Goal: Information Seeking & Learning: Learn about a topic

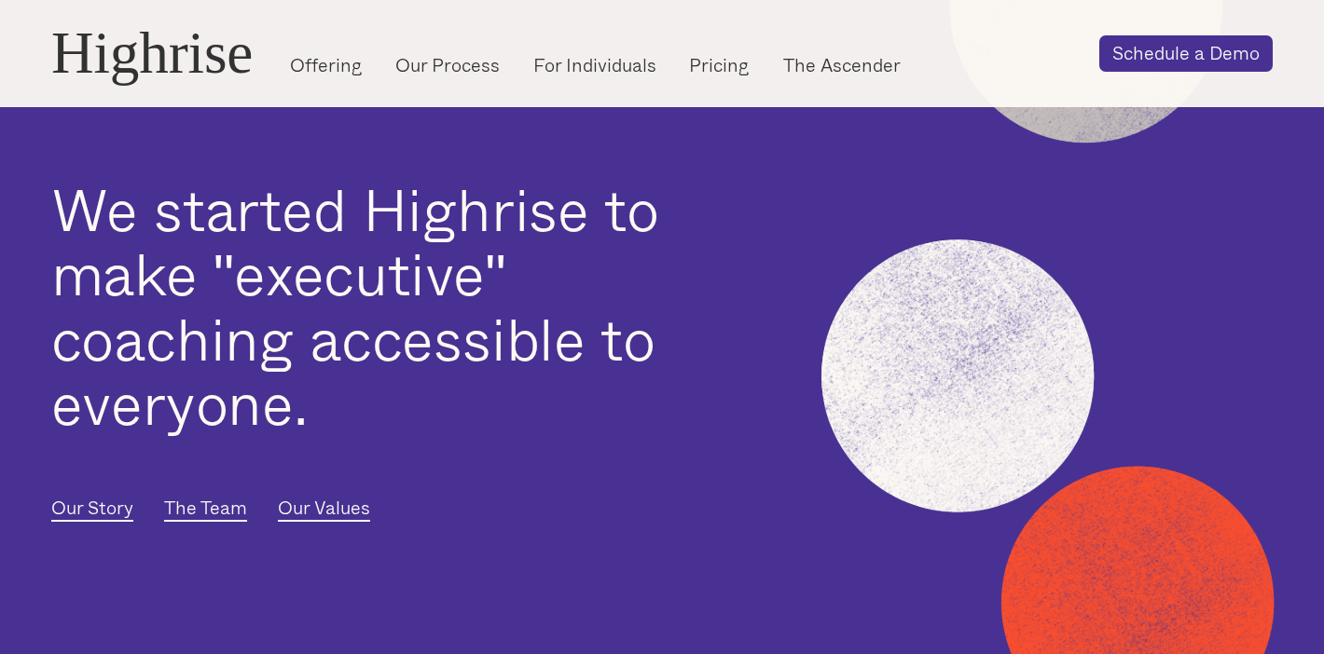
click at [655, 194] on h1 "We started Highrise to make "executive" coaching accessible to everyone." at bounding box center [387, 305] width 672 height 259
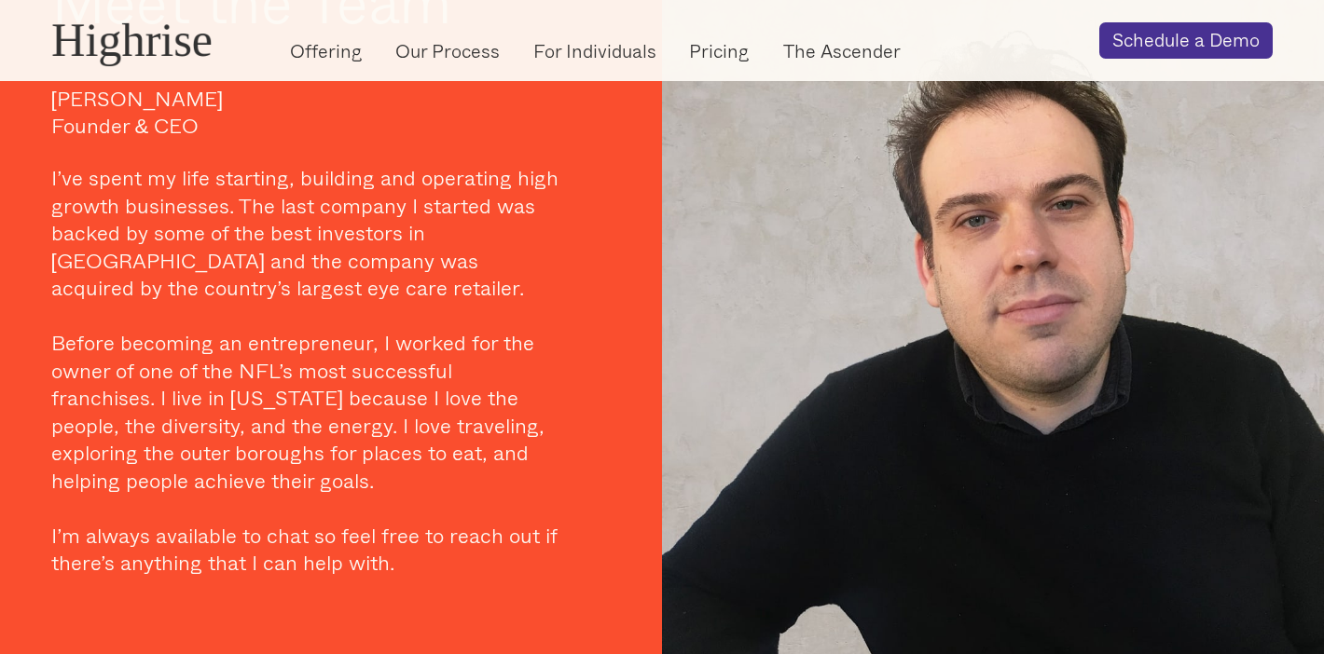
scroll to position [1628, 0]
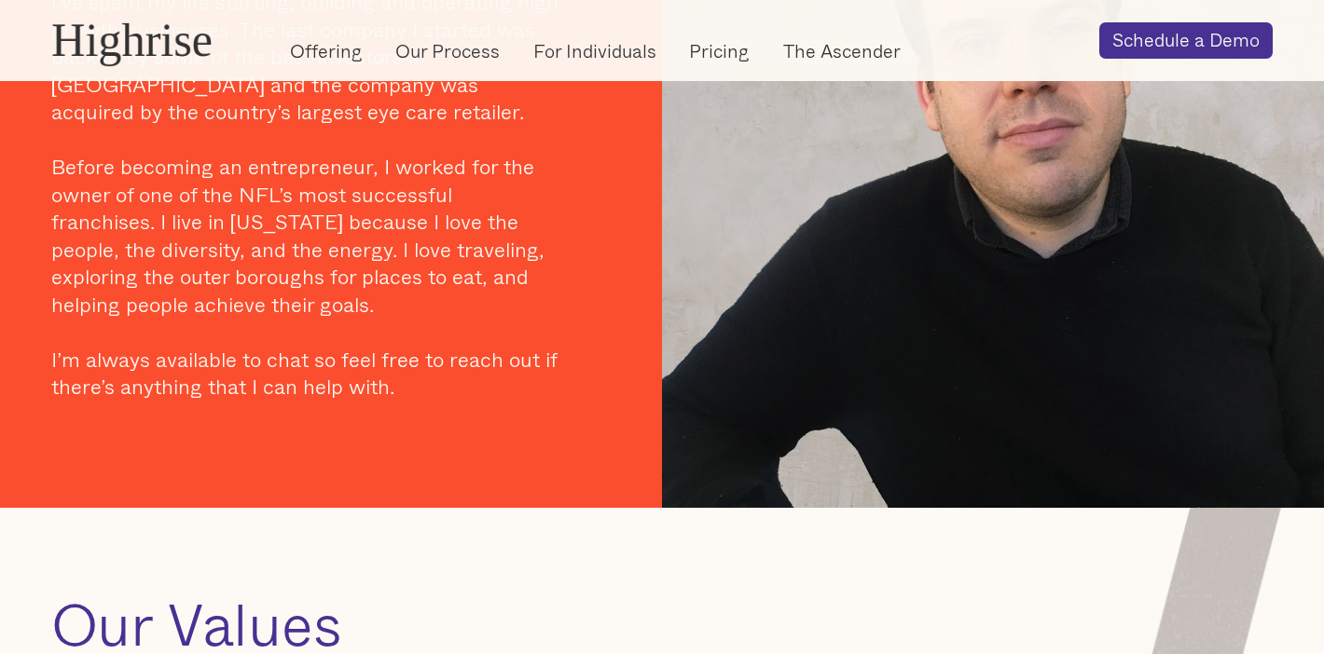
click at [623, 200] on div "Meet the Team Andrew Lipovsky Founder & CEO I’ve spent my life starting, buildi…" at bounding box center [662, 108] width 1222 height 799
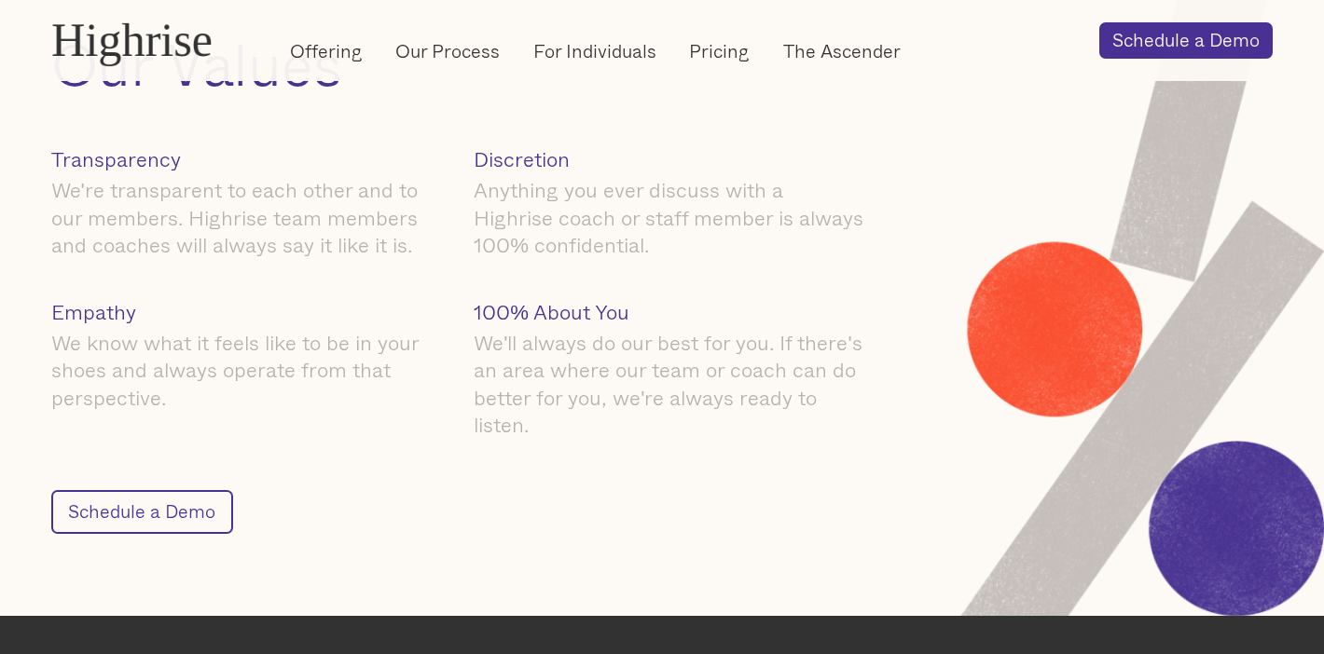
scroll to position [2257, 0]
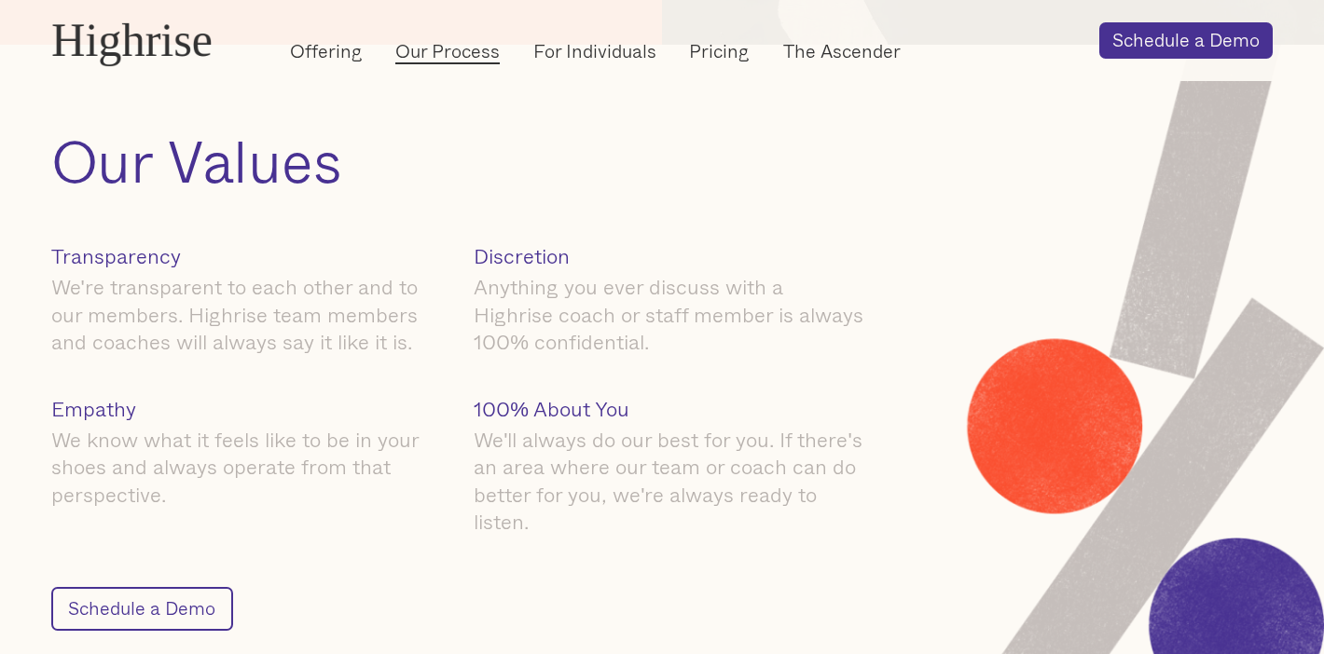
click at [457, 53] on link "Our Process" at bounding box center [447, 51] width 104 height 26
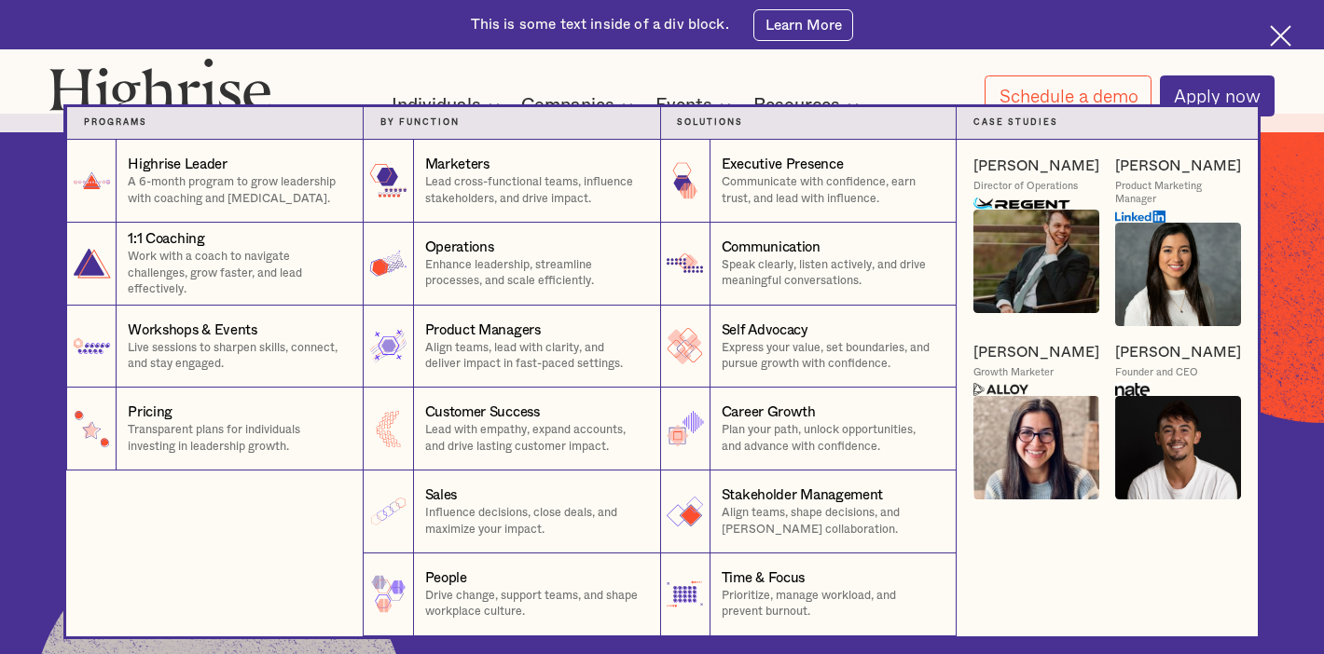
click at [439, 102] on div "Individuals" at bounding box center [436, 105] width 89 height 22
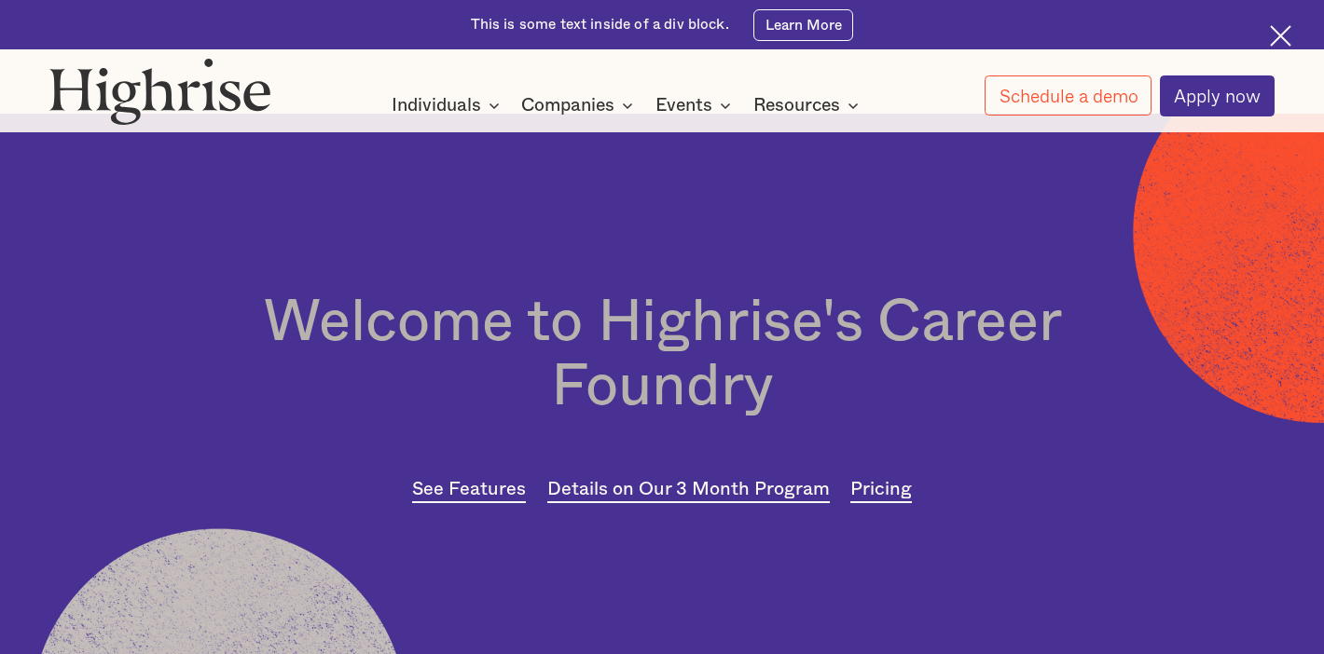
click at [181, 92] on img at bounding box center [159, 91] width 221 height 67
click at [1284, 28] on img at bounding box center [1280, 35] width 21 height 21
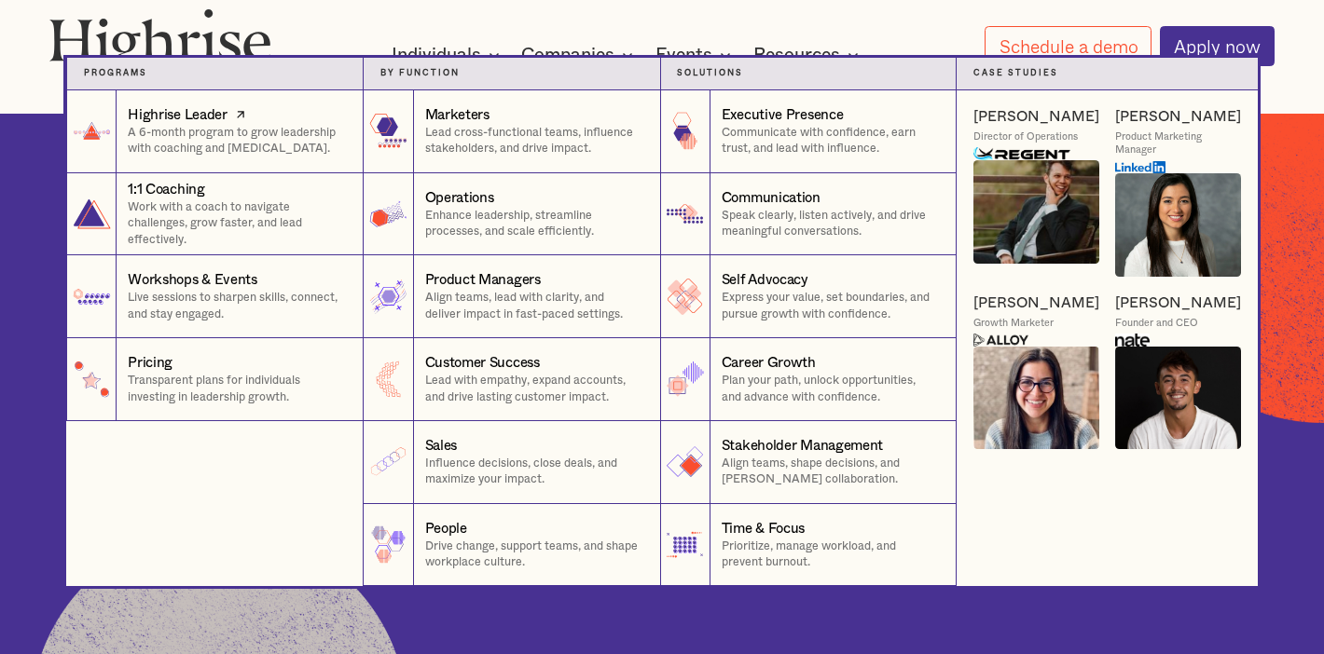
click at [131, 110] on div "Highrise Leader" at bounding box center [177, 115] width 99 height 20
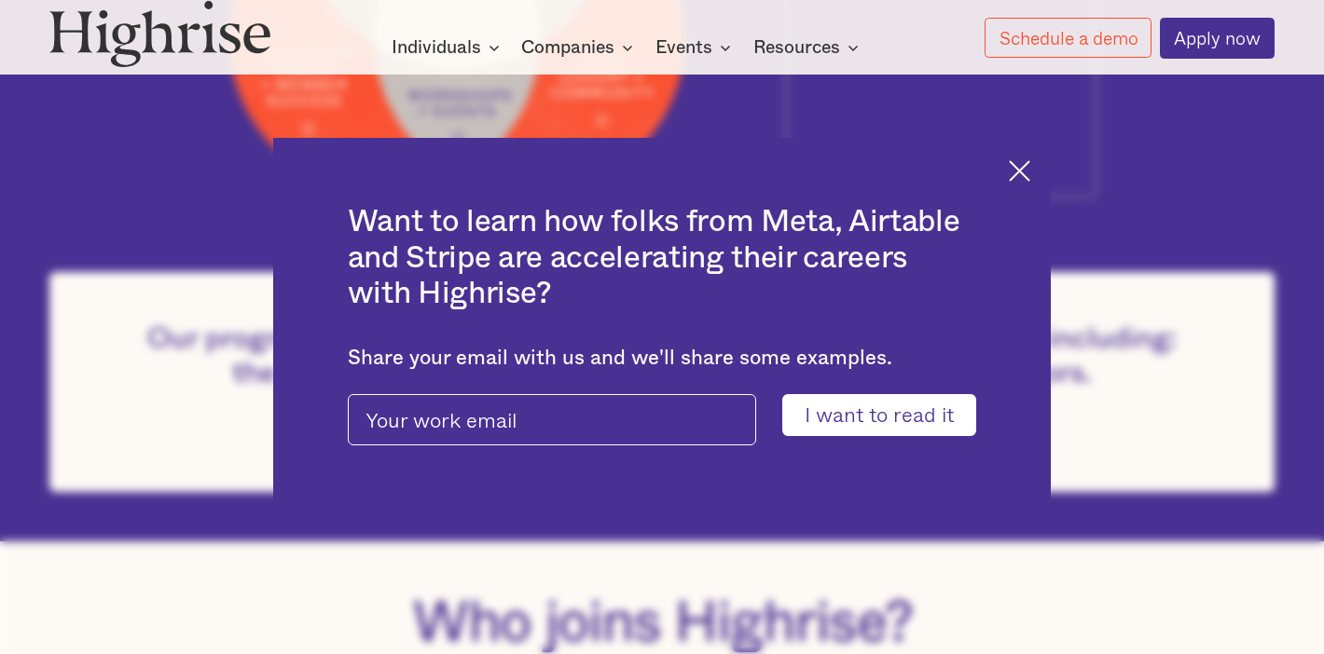
scroll to position [1314, 0]
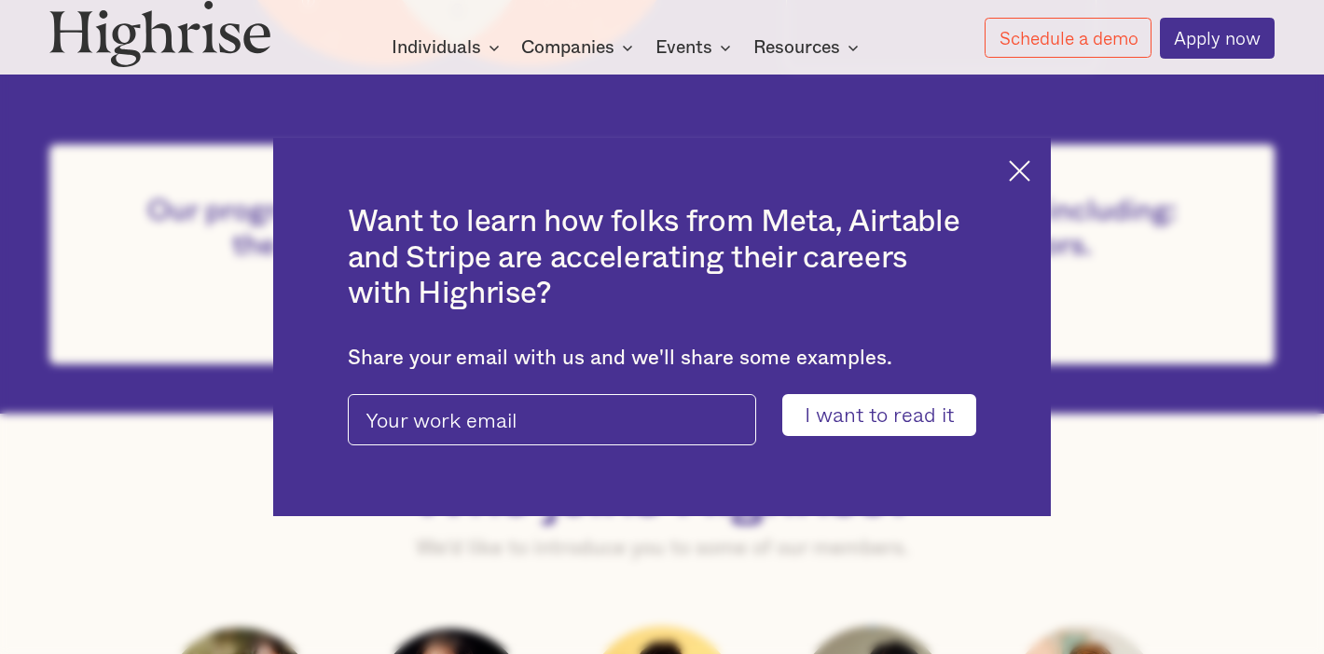
click at [1007, 155] on div "Want to learn how folks from Meta, Airtable and Stripe are accelerating their c…" at bounding box center [661, 327] width 777 height 378
click at [1018, 168] on img at bounding box center [1019, 170] width 21 height 21
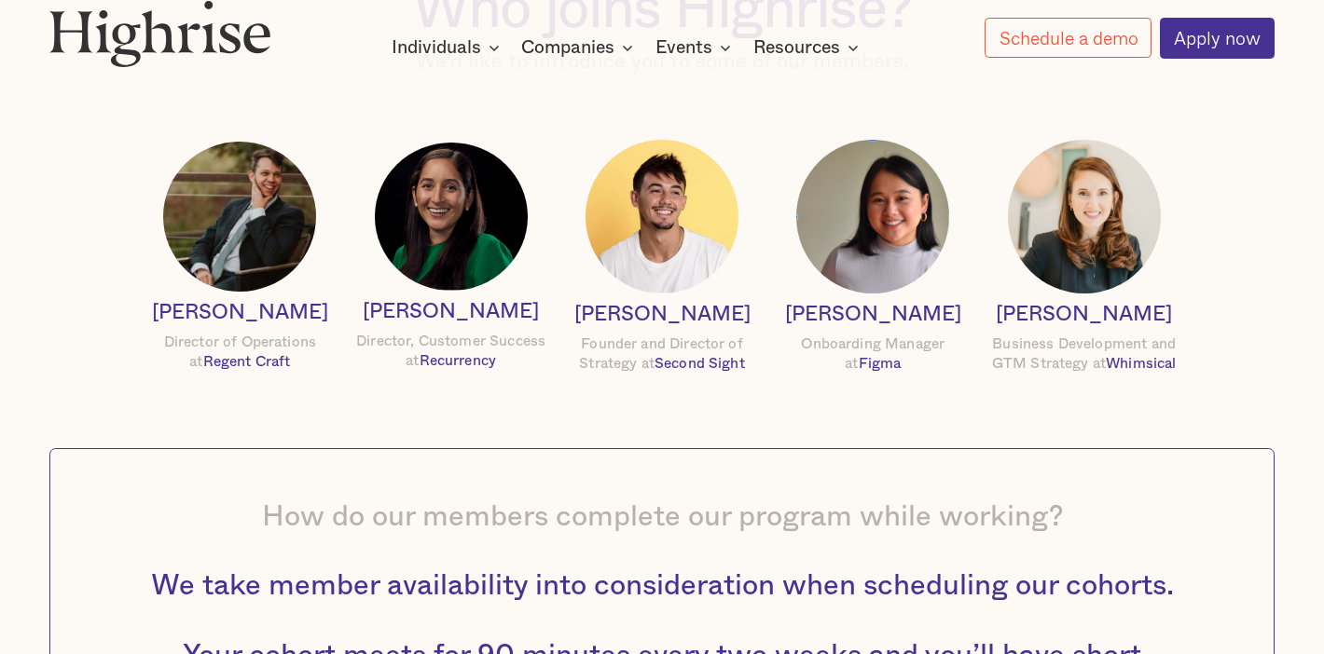
scroll to position [1807, 0]
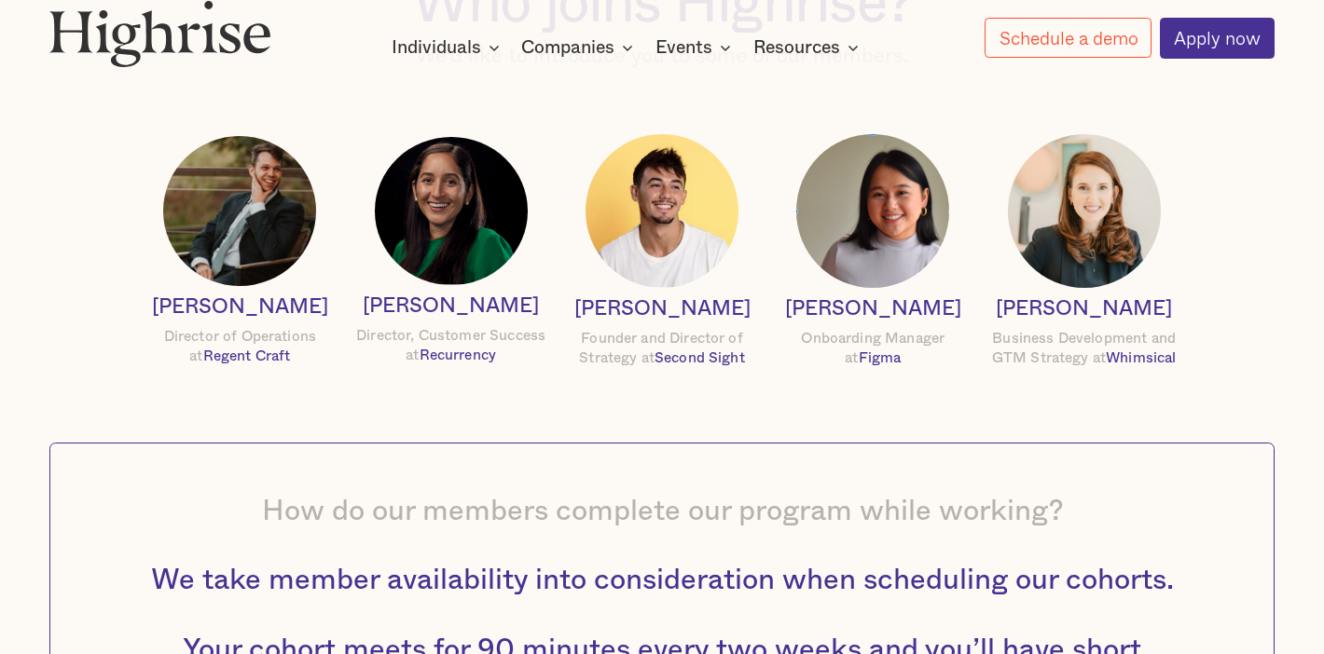
click at [266, 227] on img at bounding box center [239, 211] width 153 height 150
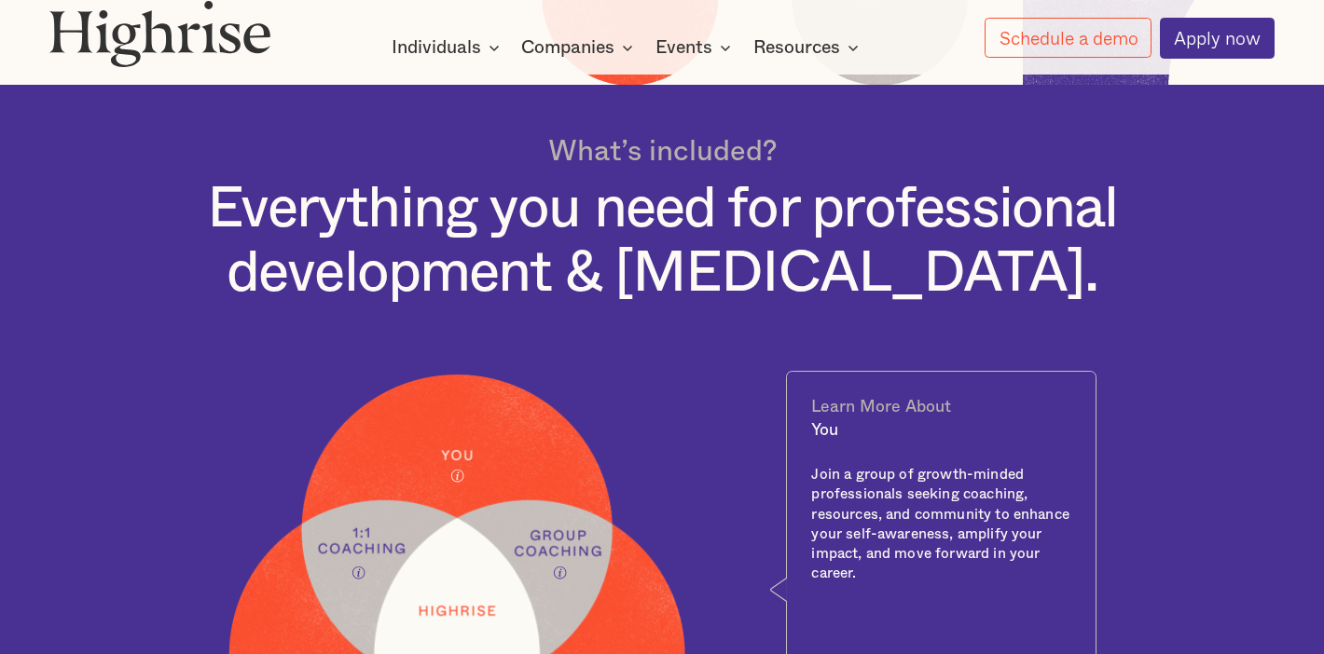
scroll to position [0, 0]
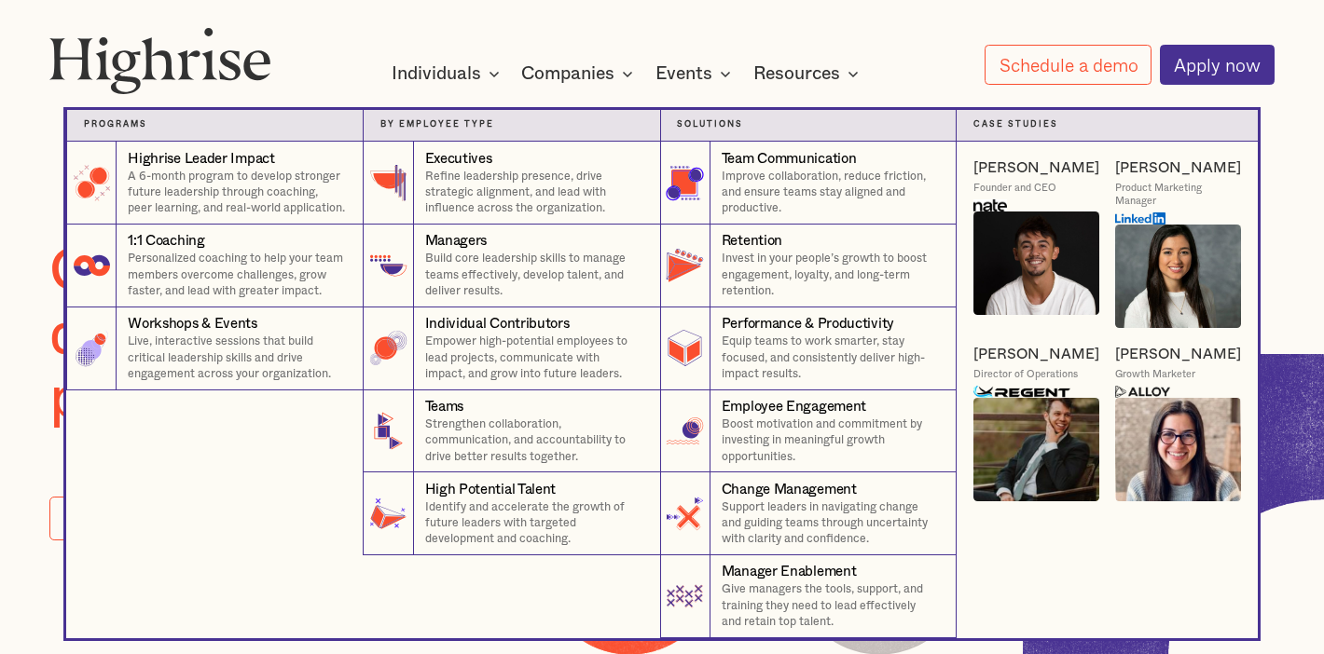
click at [634, 76] on nav "Programs 4 Highrise Leader Impact Program A 6-month program to develop stronger…" at bounding box center [662, 357] width 1119 height 562
click at [701, 76] on nav "Programs 4 Highrise Leader Impact Program A 6-month program to develop stronger…" at bounding box center [662, 357] width 1119 height 562
click at [723, 76] on nav "Programs 4 Highrise Leader Impact Program A 6-month program to develop stronger…" at bounding box center [662, 357] width 1119 height 562
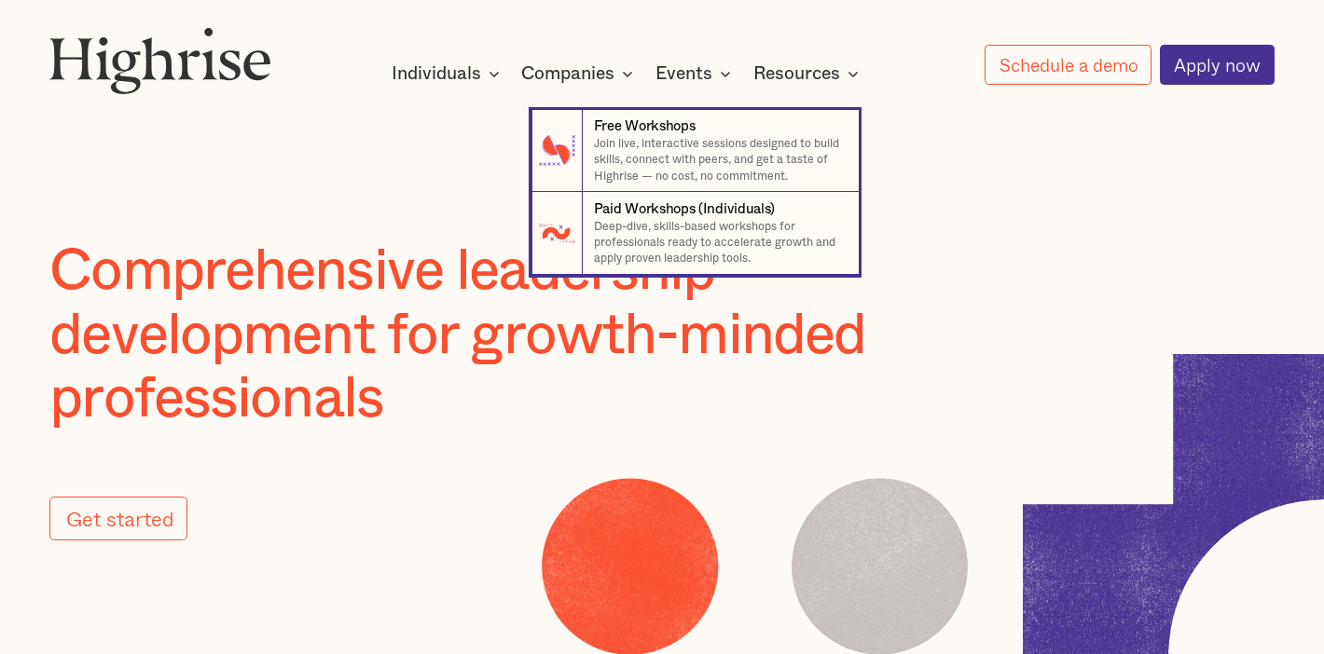
click at [710, 68] on div "Events" at bounding box center [695, 73] width 81 height 22
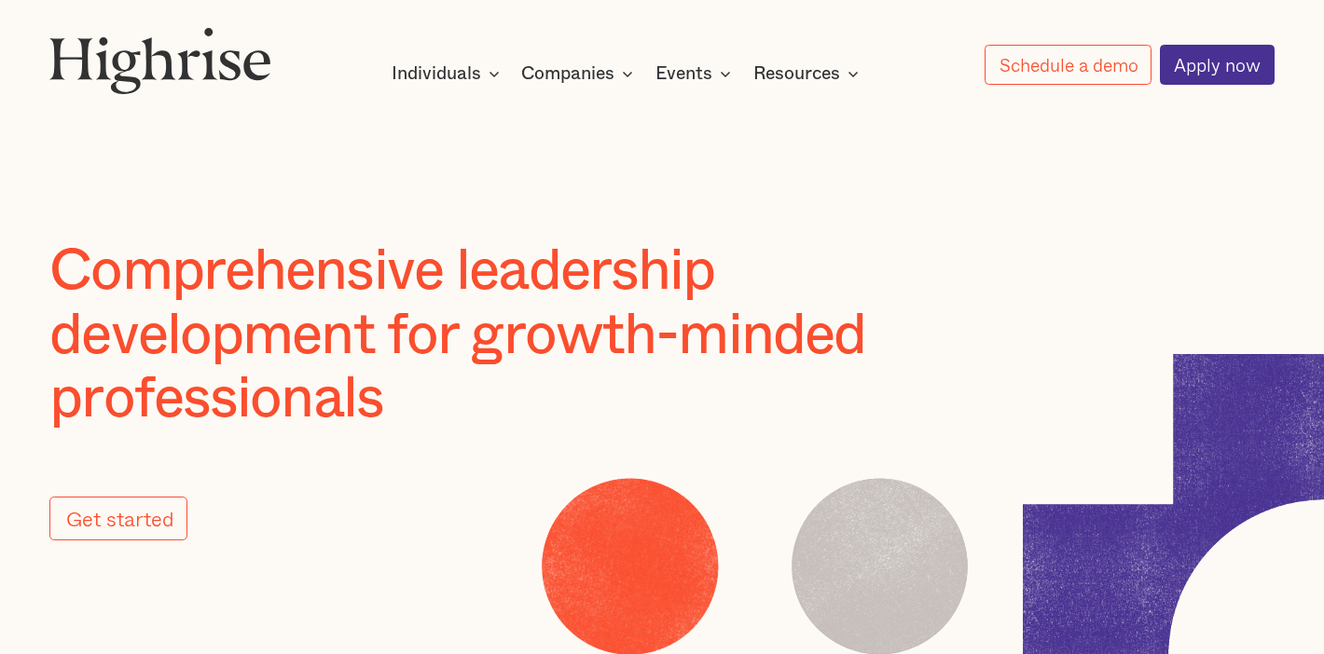
click at [710, 68] on div "Events" at bounding box center [695, 73] width 81 height 22
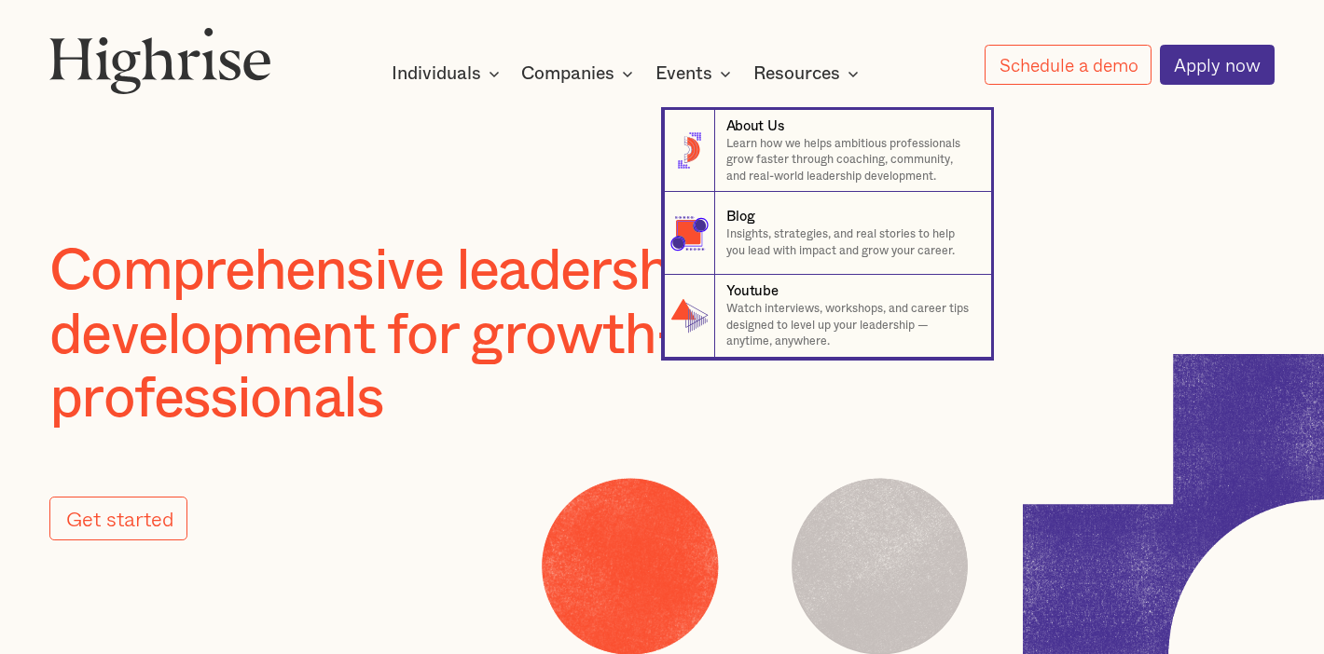
click at [814, 62] on div "Resources" at bounding box center [796, 73] width 87 height 22
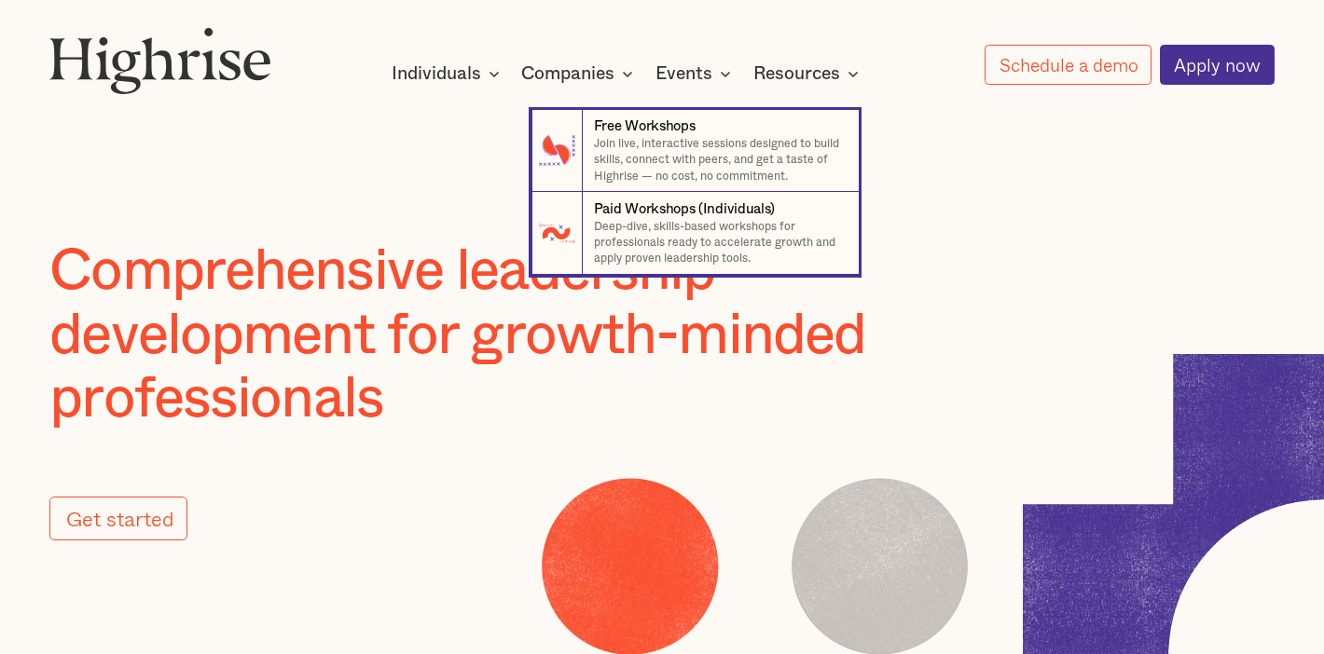
click at [555, 79] on nav "7 Free Workshops Join live, interactive sessions designed to build skills, conn…" at bounding box center [662, 175] width 1119 height 199
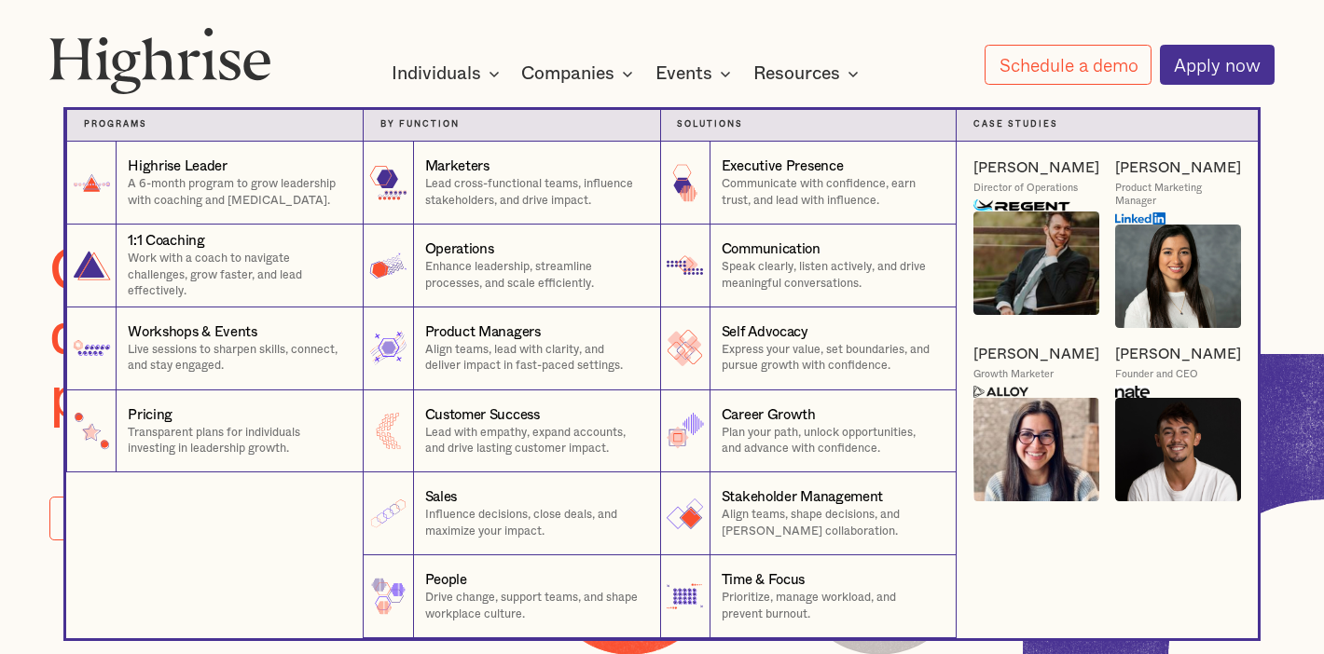
click at [488, 72] on icon at bounding box center [494, 73] width 22 height 22
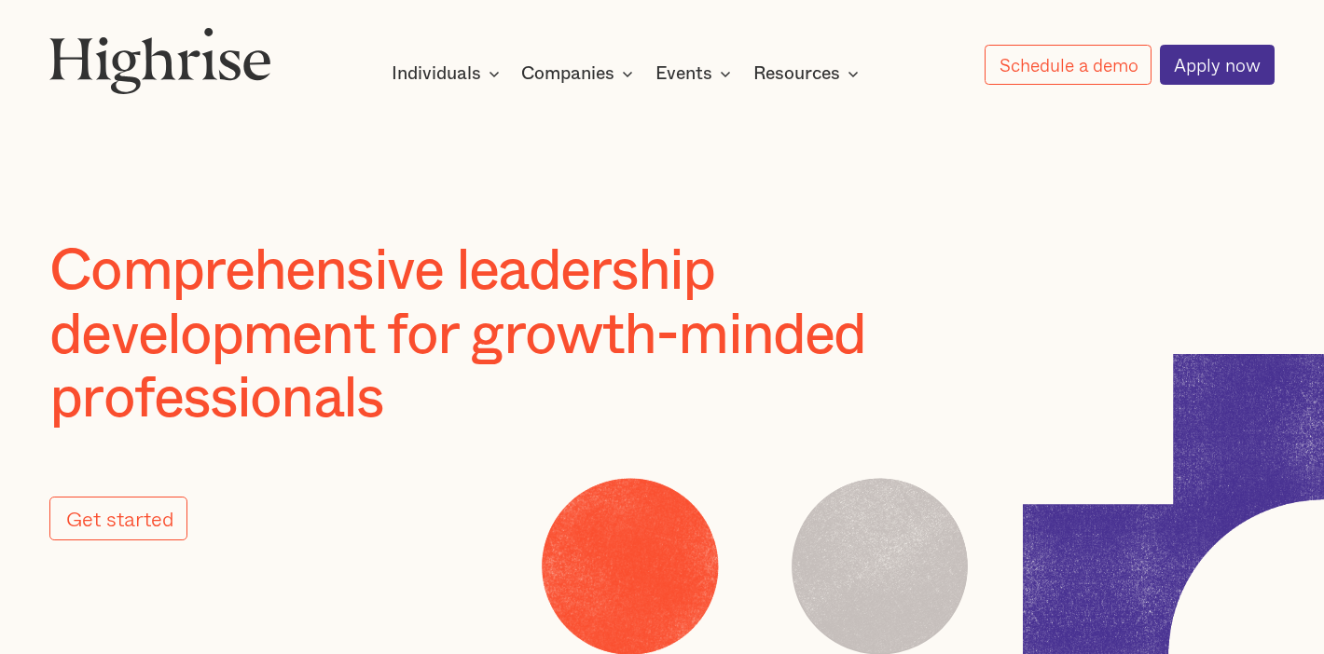
click at [488, 72] on icon at bounding box center [494, 73] width 22 height 22
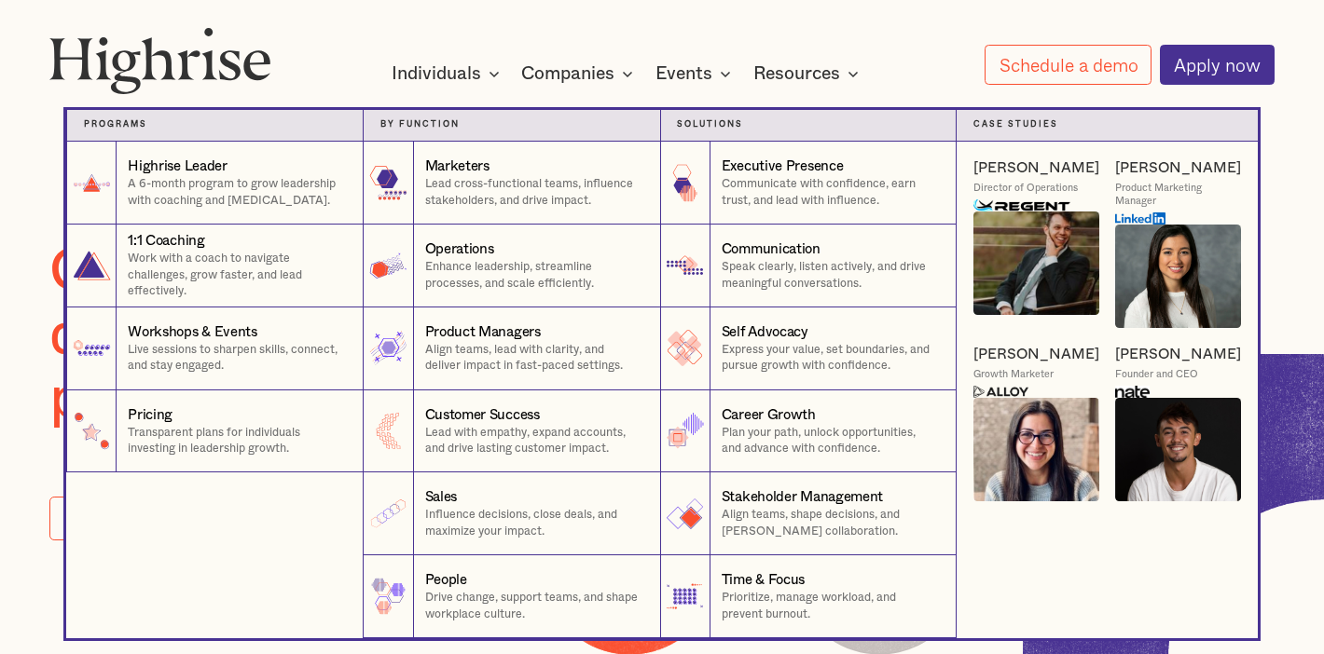
click at [488, 72] on icon at bounding box center [494, 73] width 22 height 22
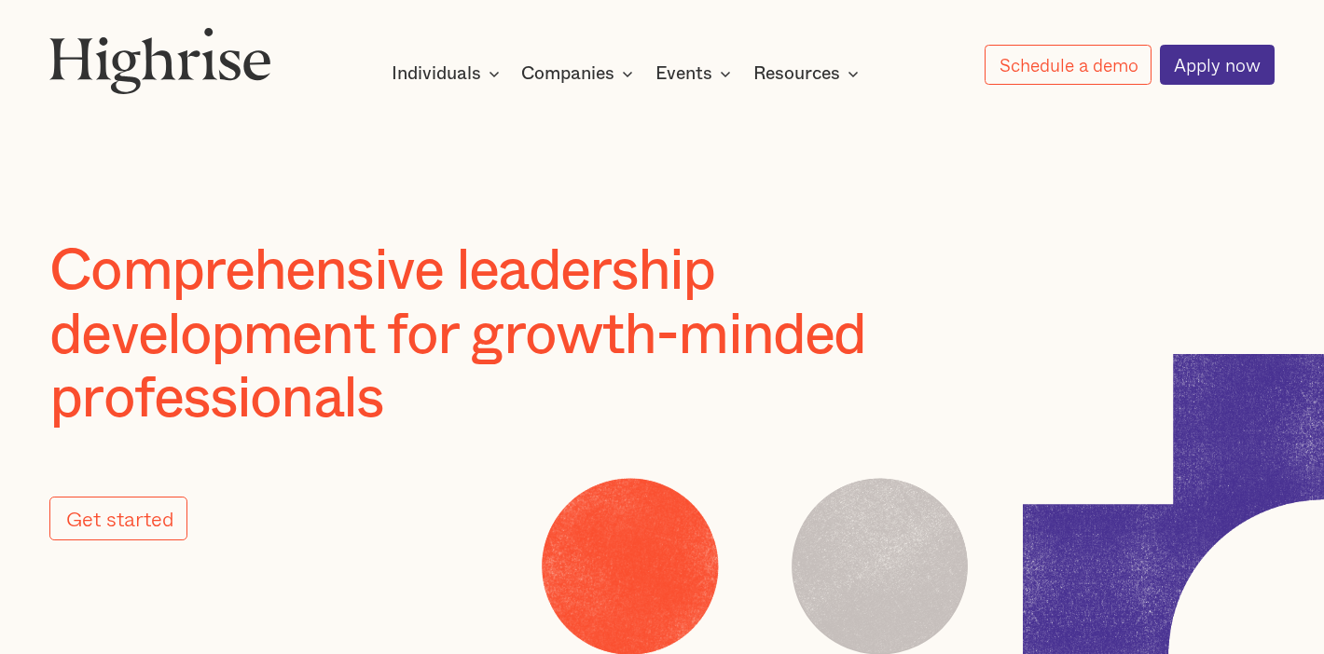
click at [255, 142] on div at bounding box center [662, 173] width 1324 height 132
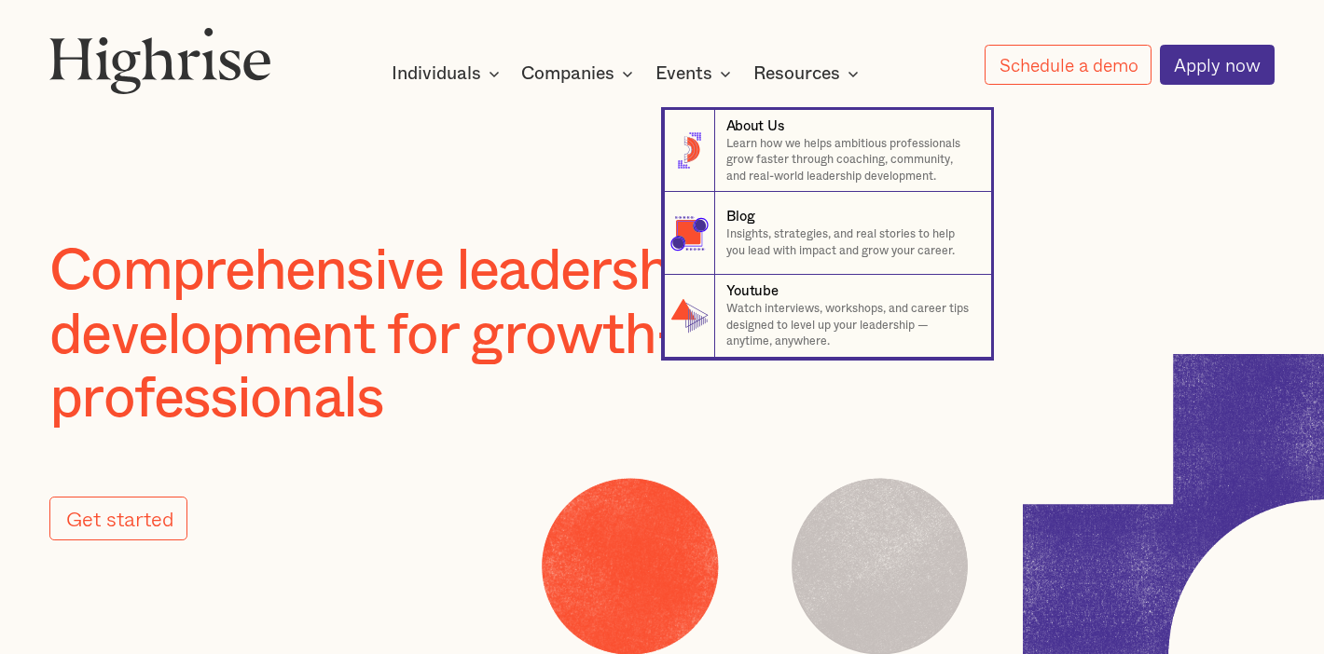
click at [594, 129] on nav "8 About Us Learn how we helps ambitious professionals grow faster through coach…" at bounding box center [662, 217] width 1119 height 282
click at [300, 149] on nav "8 About Us Learn how we helps ambitious professionals grow faster through coach…" at bounding box center [662, 217] width 1119 height 282
click at [212, 149] on nav "8 About Us Learn how we helps ambitious professionals grow faster through coach…" at bounding box center [662, 217] width 1119 height 282
click at [454, 147] on nav "8 About Us Learn how we helps ambitious professionals grow faster through coach…" at bounding box center [662, 217] width 1119 height 282
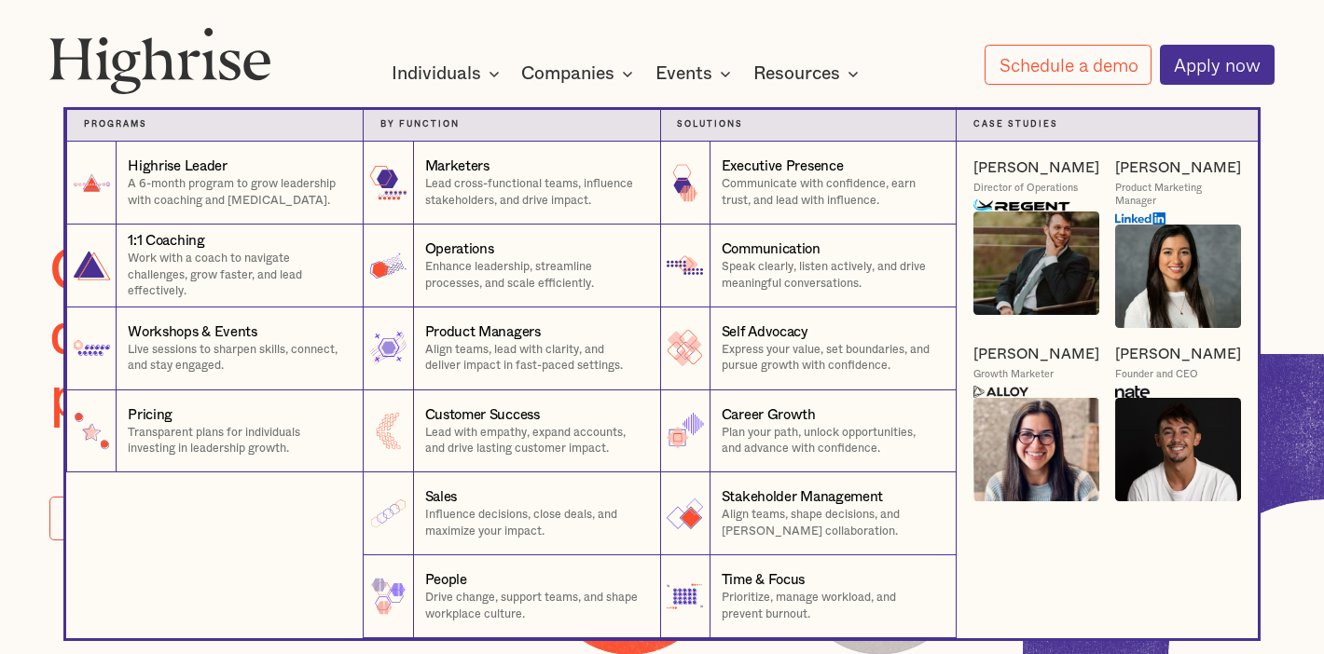
click at [640, 81] on nav "Programs 1 Highrise Leader A 6-month program to grow leadership with coaching a…" at bounding box center [662, 357] width 1119 height 562
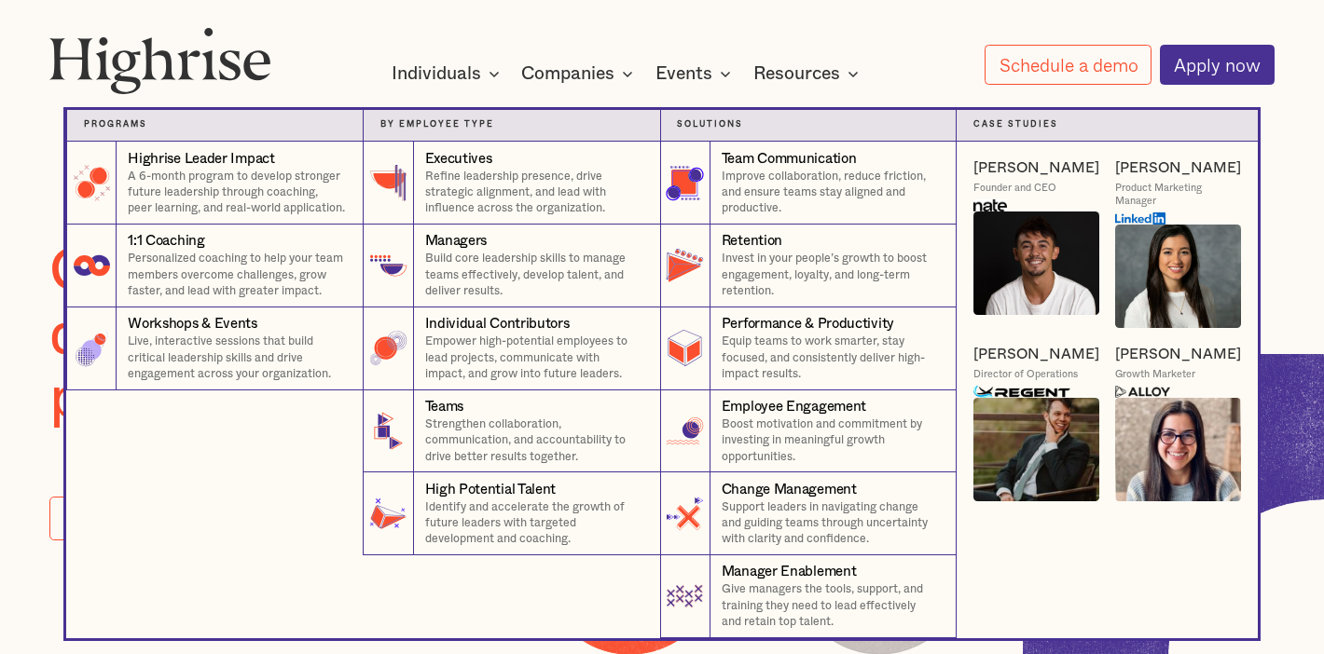
click at [624, 71] on icon at bounding box center [627, 73] width 22 height 22
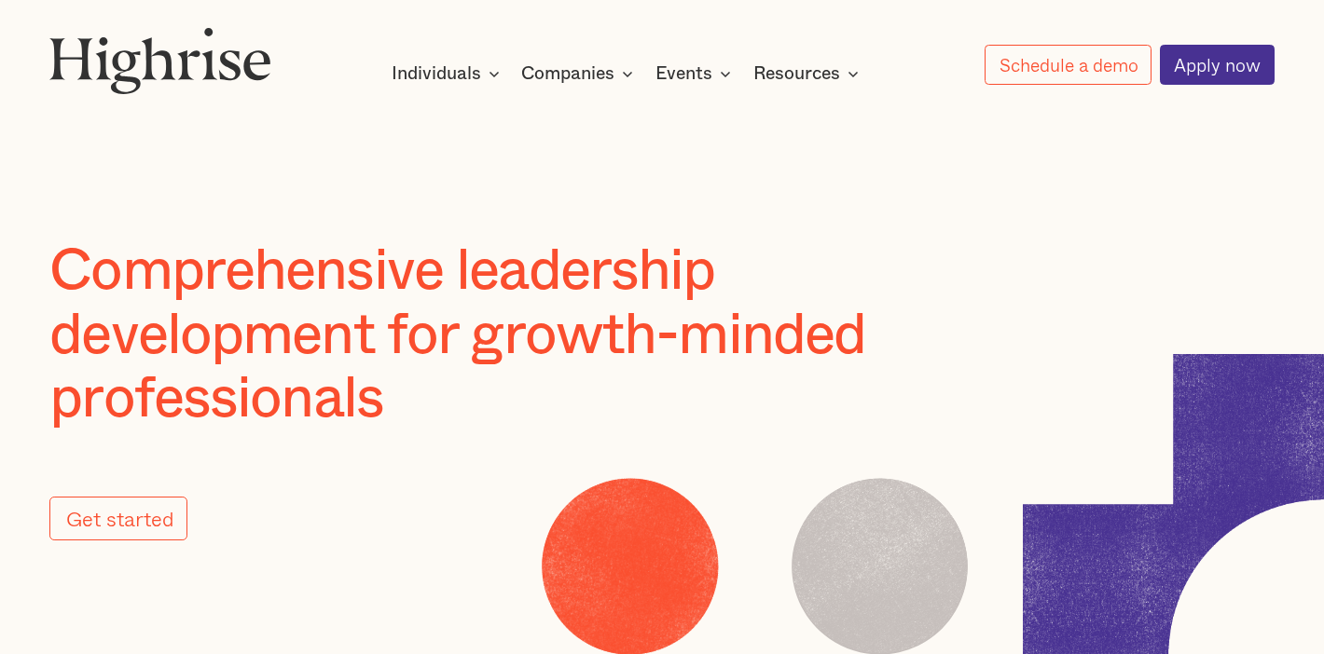
click at [624, 71] on icon at bounding box center [627, 73] width 22 height 22
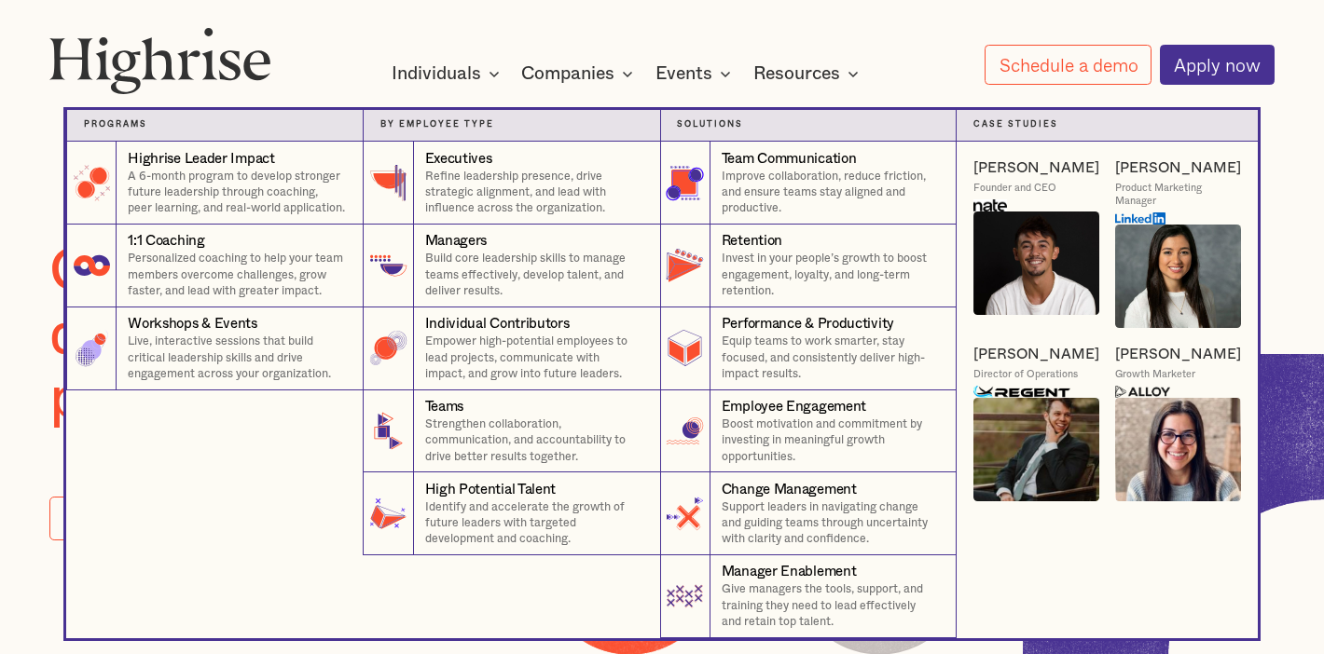
click at [716, 78] on nav "Programs 4 Highrise Leader Impact Program A 6-month program to develop stronger…" at bounding box center [662, 357] width 1119 height 562
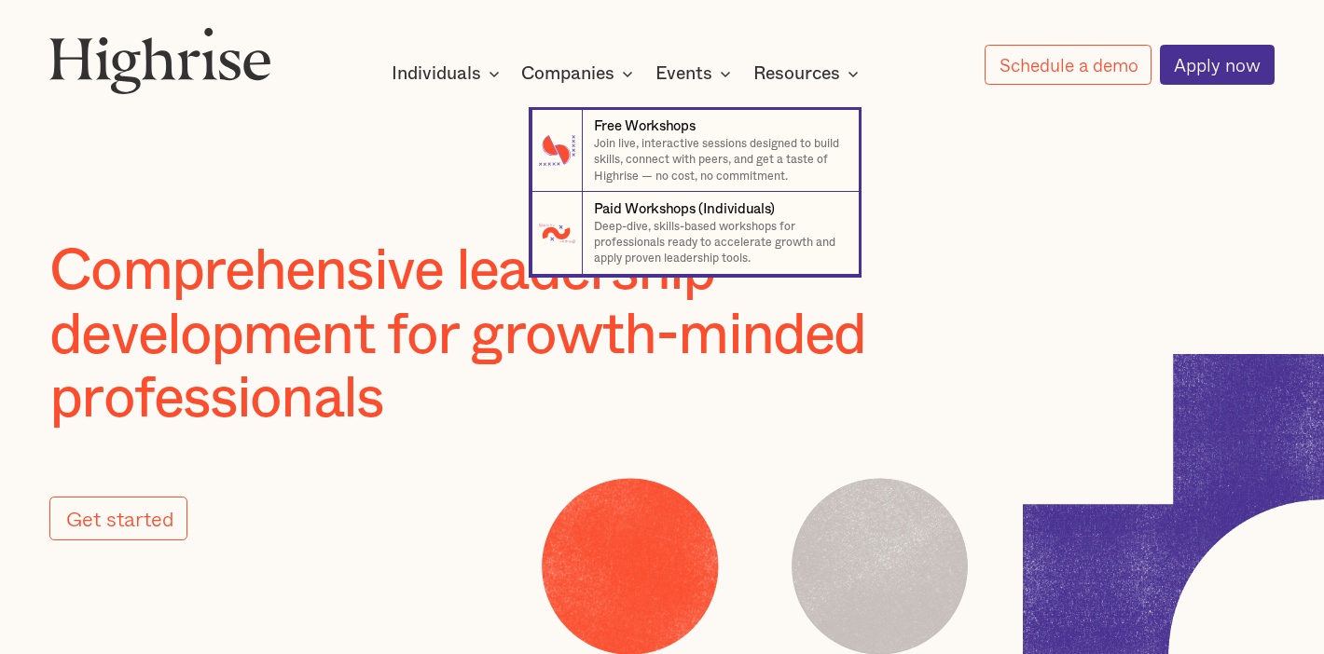
click at [729, 72] on icon at bounding box center [725, 73] width 22 height 22
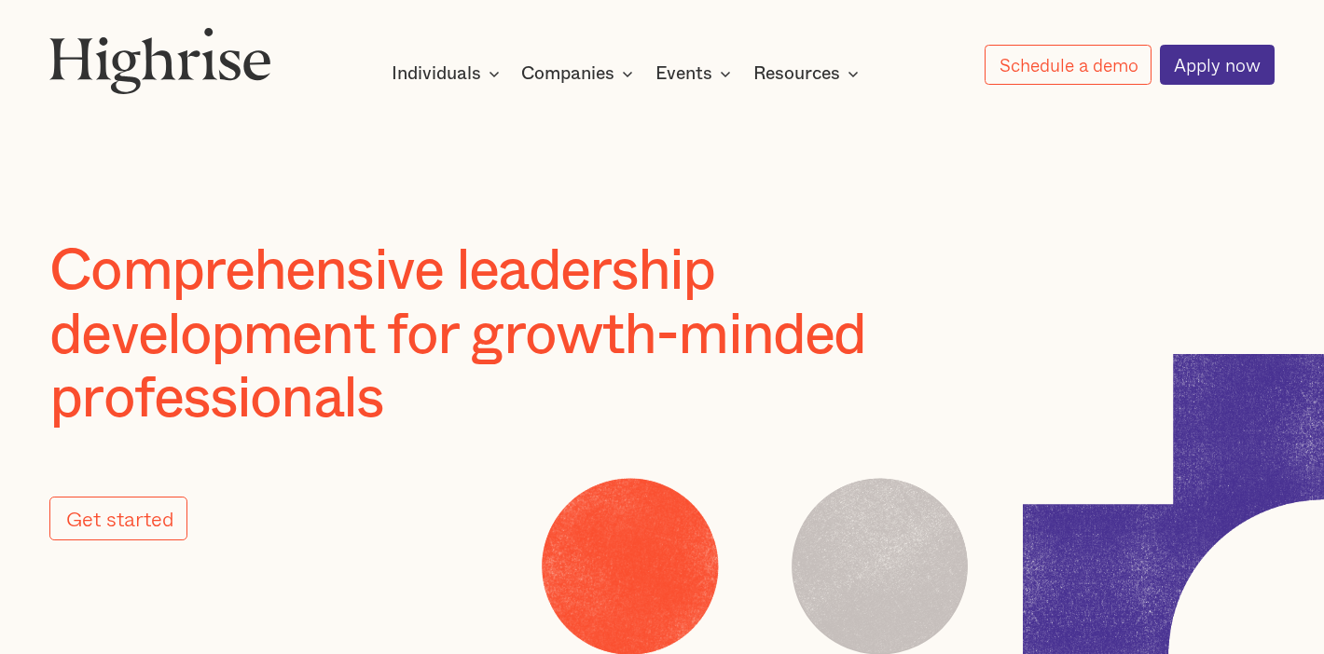
click at [729, 72] on icon at bounding box center [725, 73] width 22 height 22
